Goal: Transaction & Acquisition: Obtain resource

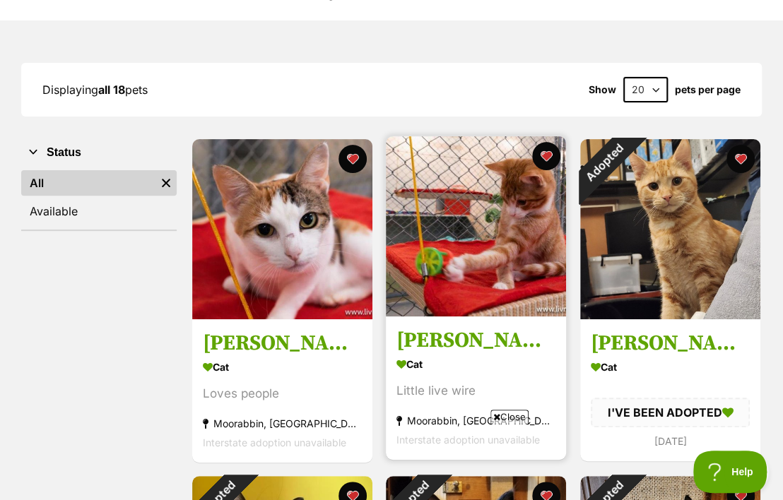
click at [456, 348] on h3 "[PERSON_NAME]" at bounding box center [475, 340] width 159 height 27
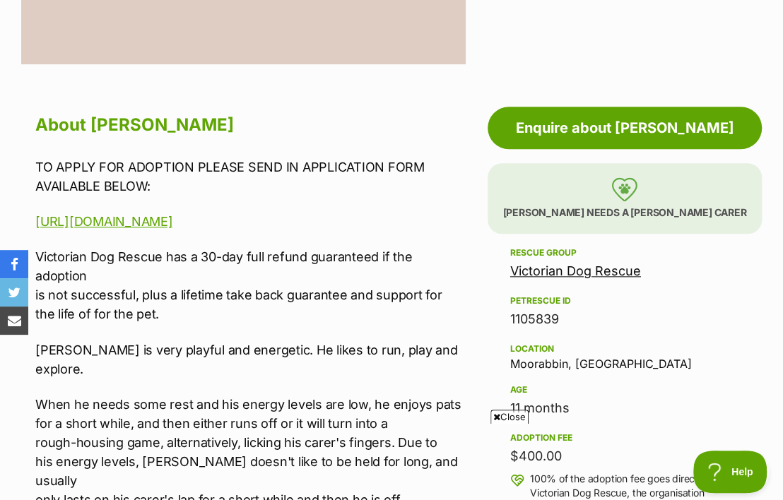
scroll to position [374, 0]
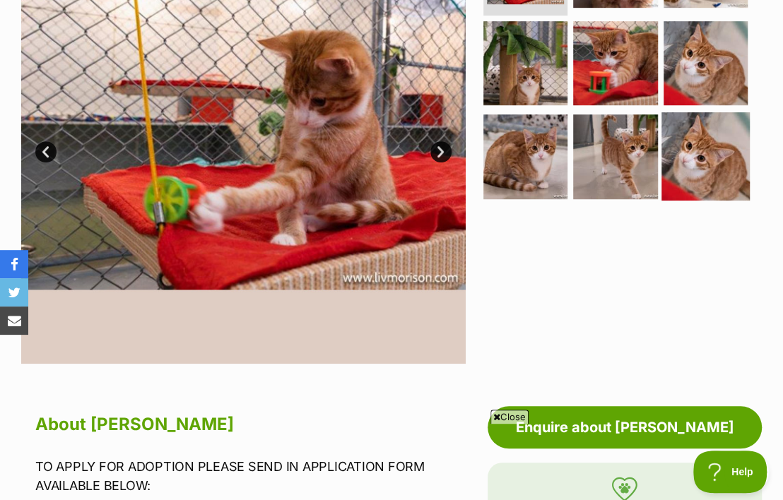
click at [697, 146] on img at bounding box center [705, 156] width 88 height 88
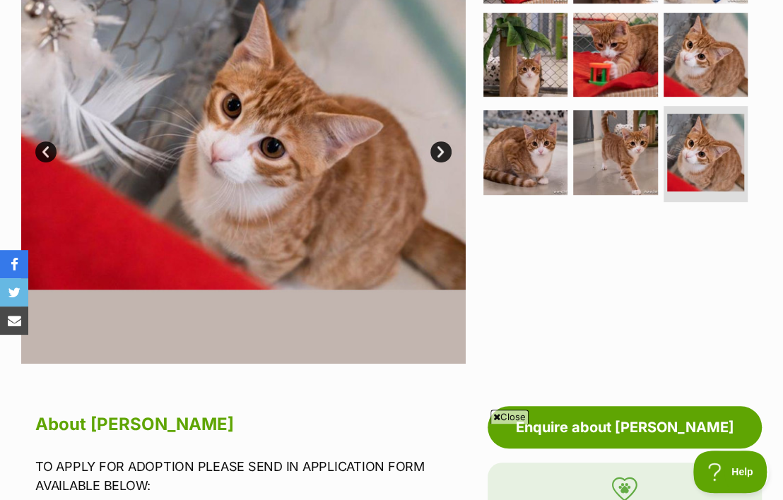
click at [436, 162] on link "Next" at bounding box center [440, 151] width 21 height 21
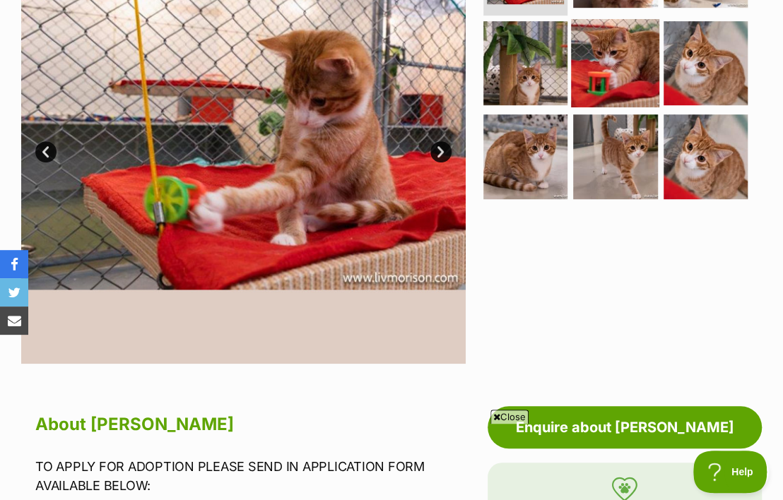
click at [614, 64] on img at bounding box center [615, 63] width 88 height 88
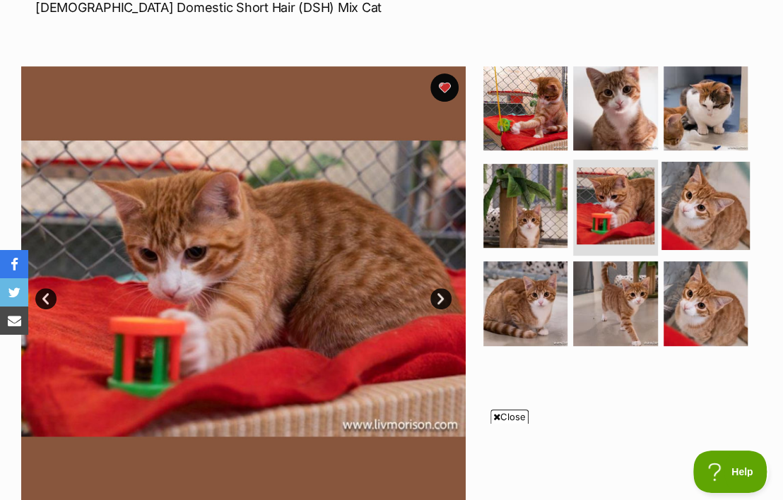
scroll to position [225, 0]
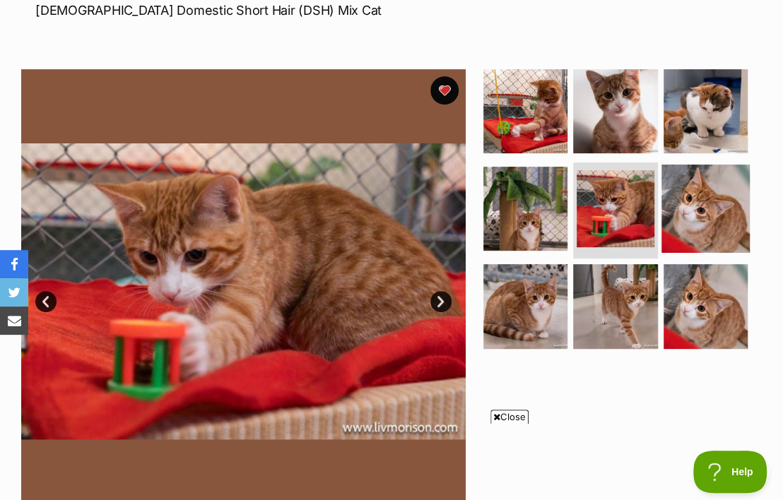
click at [682, 196] on img at bounding box center [705, 209] width 88 height 88
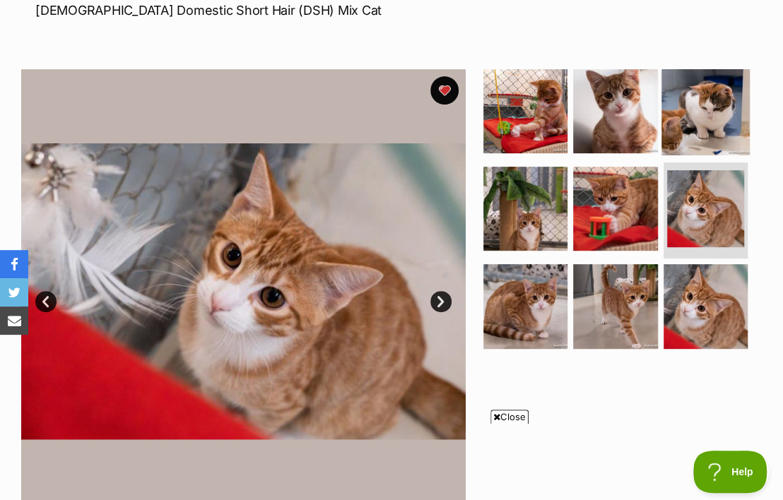
click at [671, 131] on img at bounding box center [705, 111] width 88 height 88
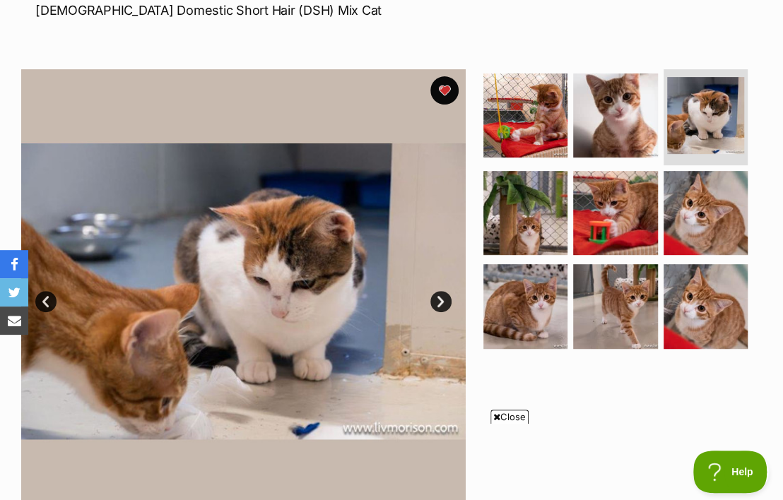
click at [447, 306] on img at bounding box center [243, 291] width 444 height 444
click at [443, 307] on link "Next" at bounding box center [440, 301] width 21 height 21
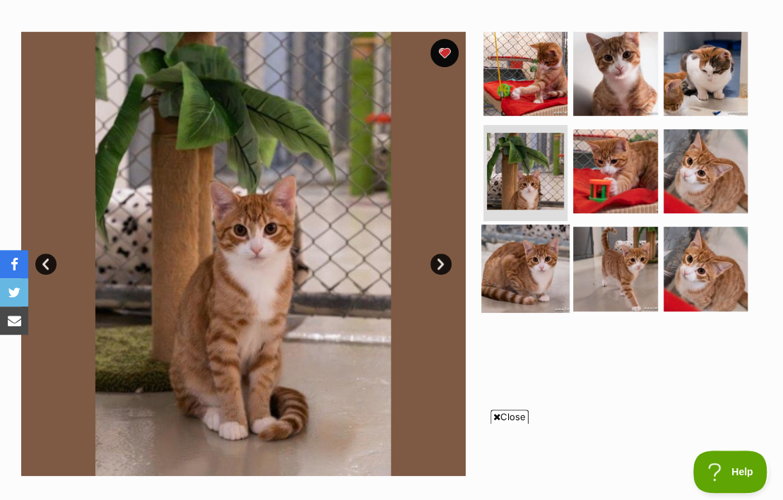
scroll to position [300, 0]
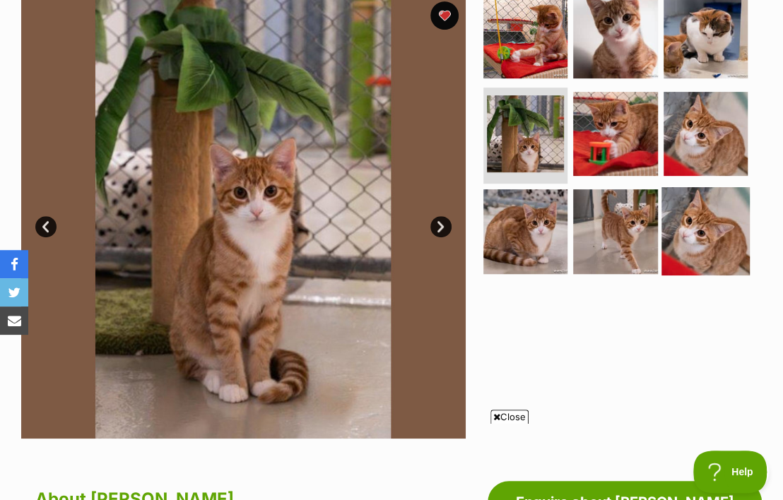
click at [697, 228] on img at bounding box center [705, 231] width 88 height 88
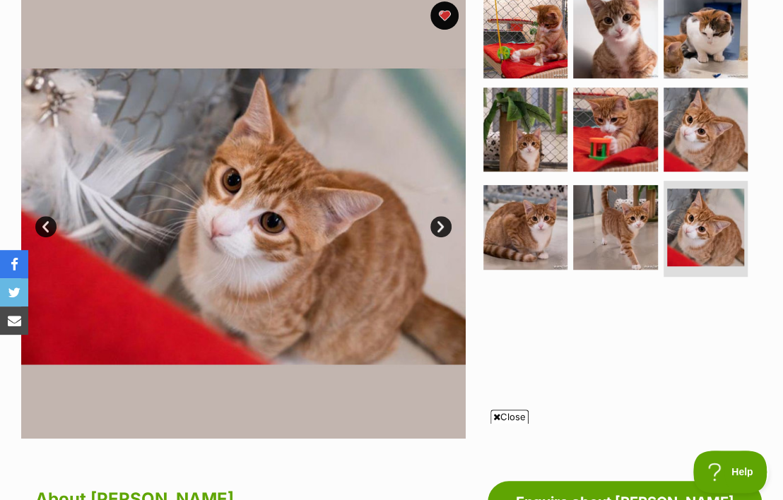
click at [444, 237] on link "Next" at bounding box center [440, 226] width 21 height 21
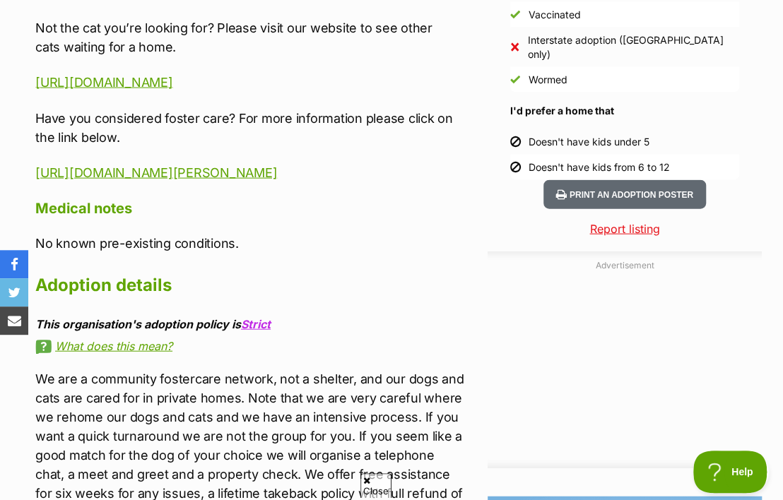
scroll to position [0, 0]
